Goal: Transaction & Acquisition: Purchase product/service

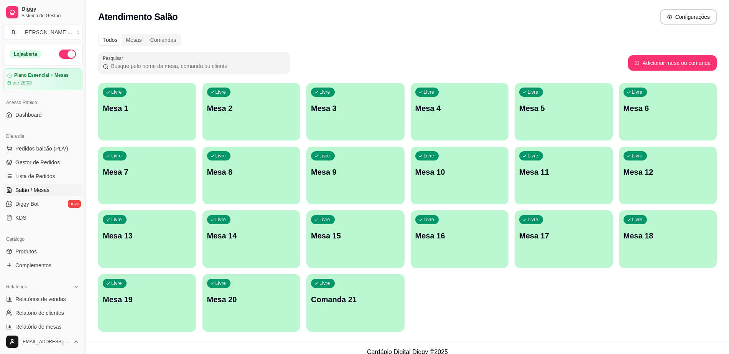
click at [323, 176] on p "Mesa 9" at bounding box center [355, 171] width 89 height 11
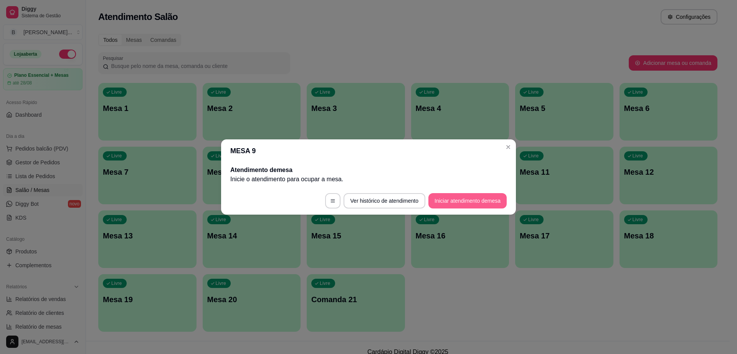
click at [438, 196] on button "Iniciar atendimento de mesa" at bounding box center [467, 200] width 78 height 15
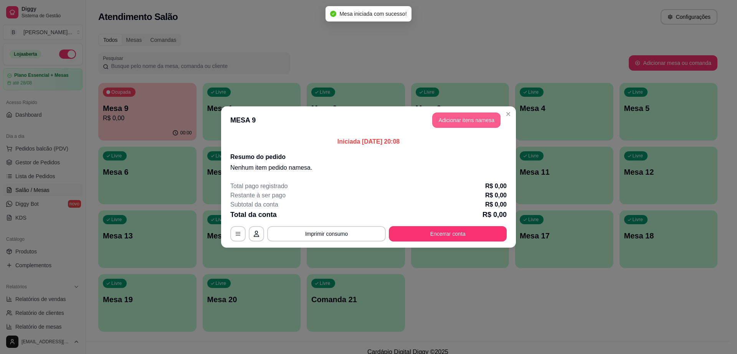
click at [476, 124] on button "Adicionar itens na mesa" at bounding box center [466, 119] width 68 height 15
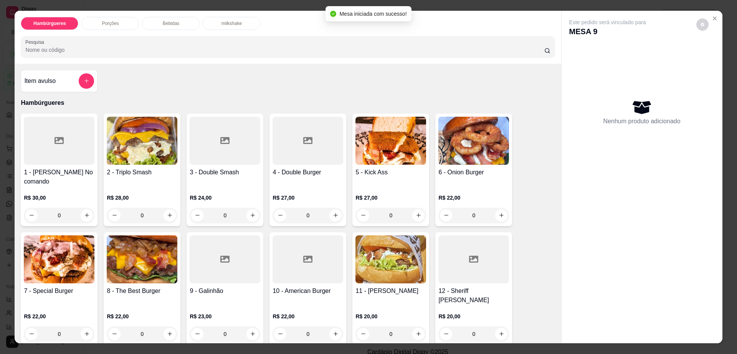
click at [181, 22] on div "Bebidas" at bounding box center [171, 23] width 58 height 13
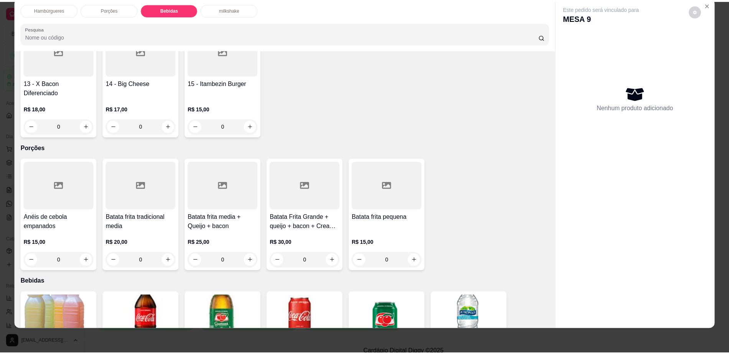
scroll to position [303, 0]
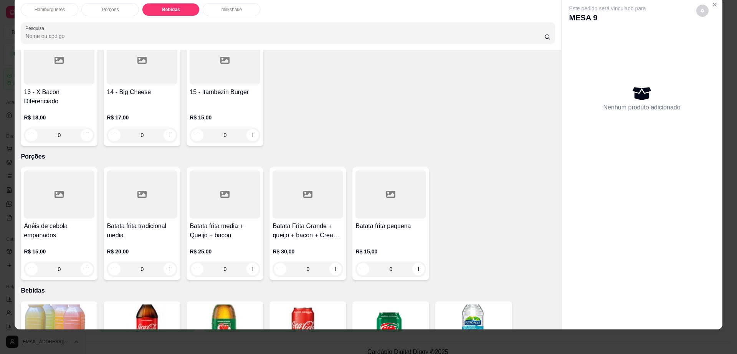
click at [369, 170] on div at bounding box center [390, 194] width 71 height 48
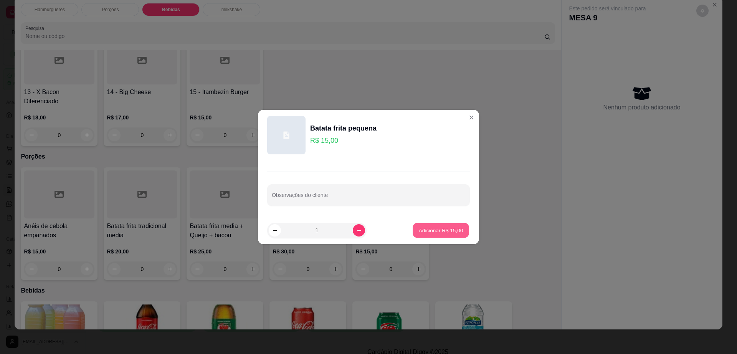
click at [424, 229] on p "Adicionar R$ 15,00" at bounding box center [441, 229] width 44 height 7
type input "1"
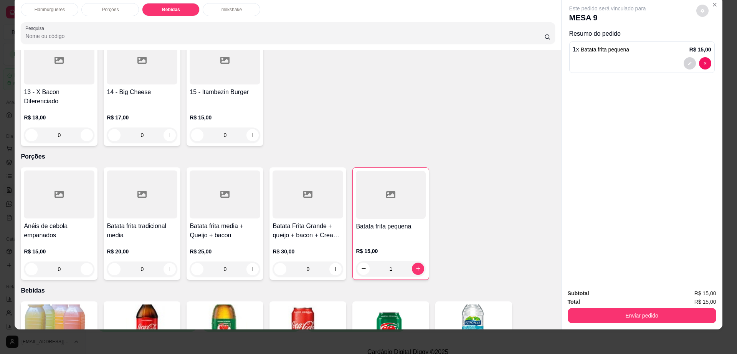
click at [696, 10] on button "decrease-product-quantity" at bounding box center [702, 11] width 12 height 12
click at [601, 316] on button "Enviar pedido" at bounding box center [641, 315] width 148 height 15
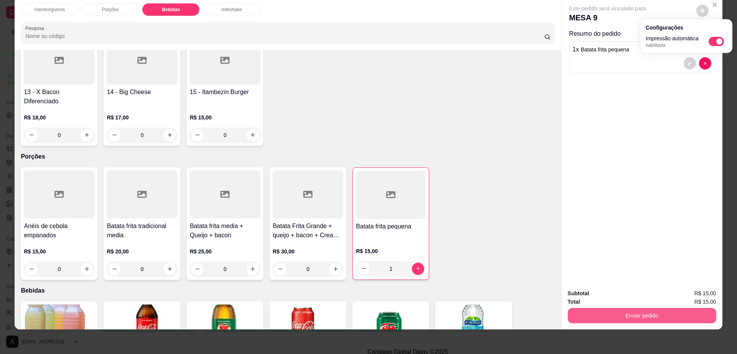
click at [601, 316] on button "Enviar pedido" at bounding box center [641, 315] width 148 height 15
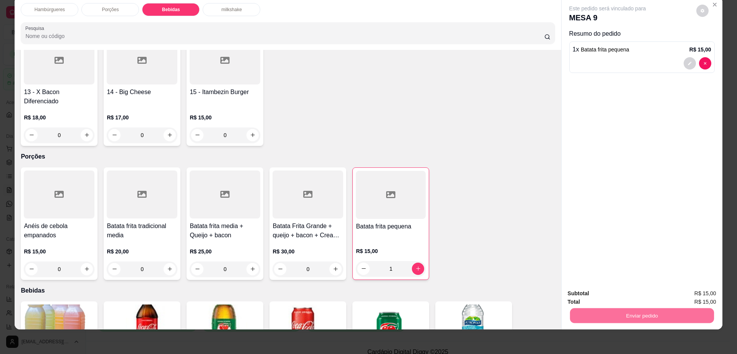
click at [600, 298] on button "Não registrar e enviar pedido" at bounding box center [615, 296] width 80 height 15
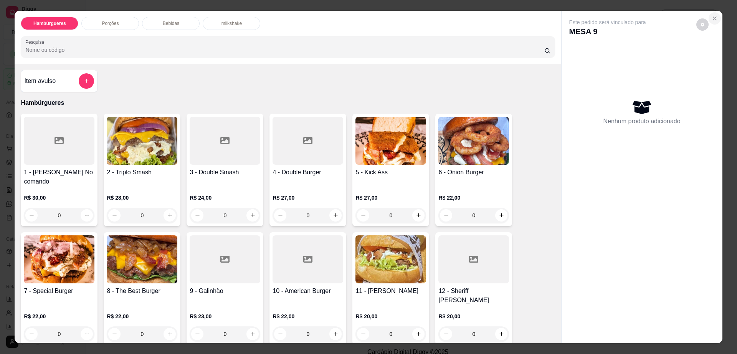
click at [711, 18] on icon "Close" at bounding box center [714, 18] width 6 height 6
